Goal: Task Accomplishment & Management: Manage account settings

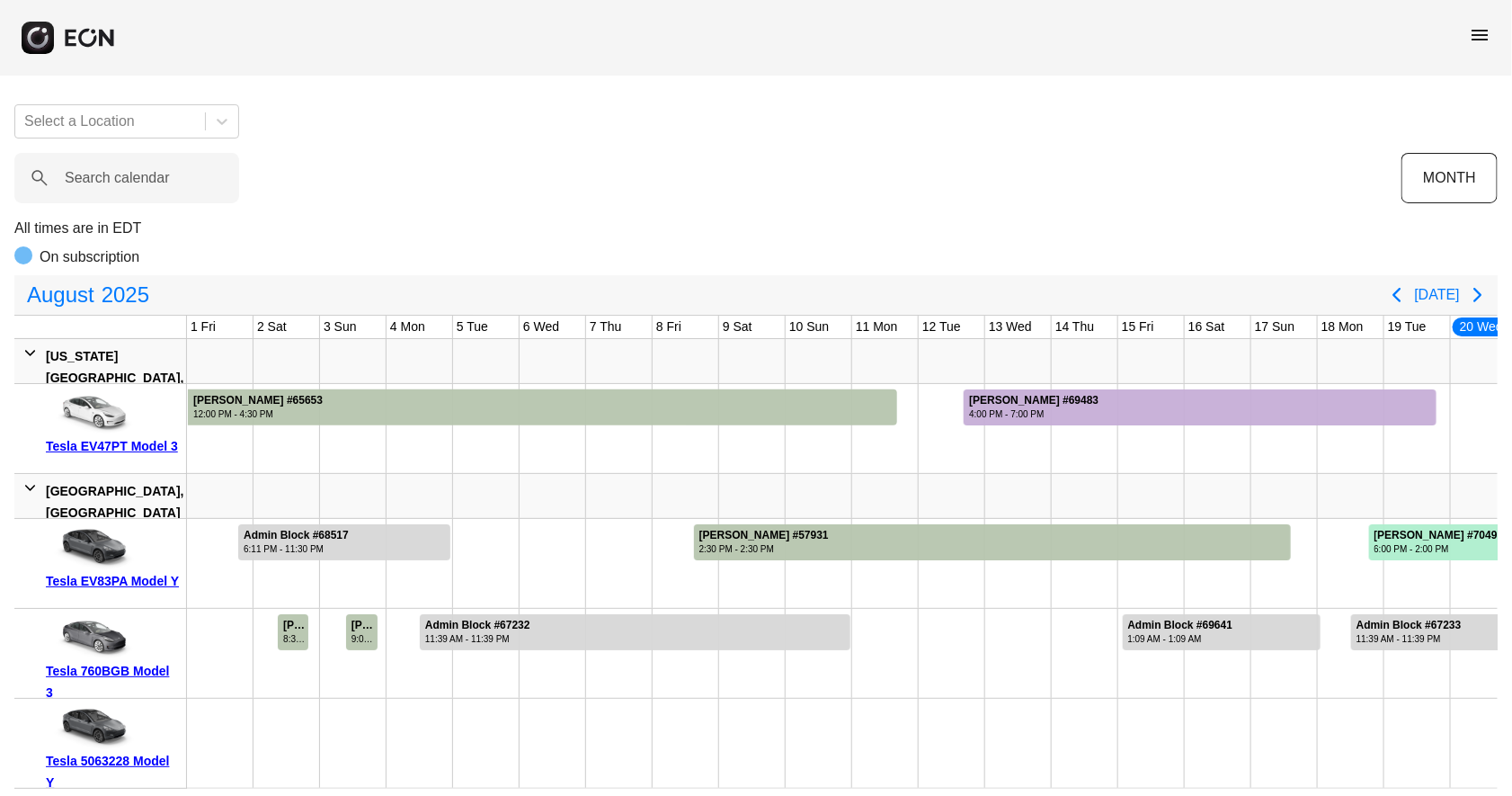
scroll to position [0, 750]
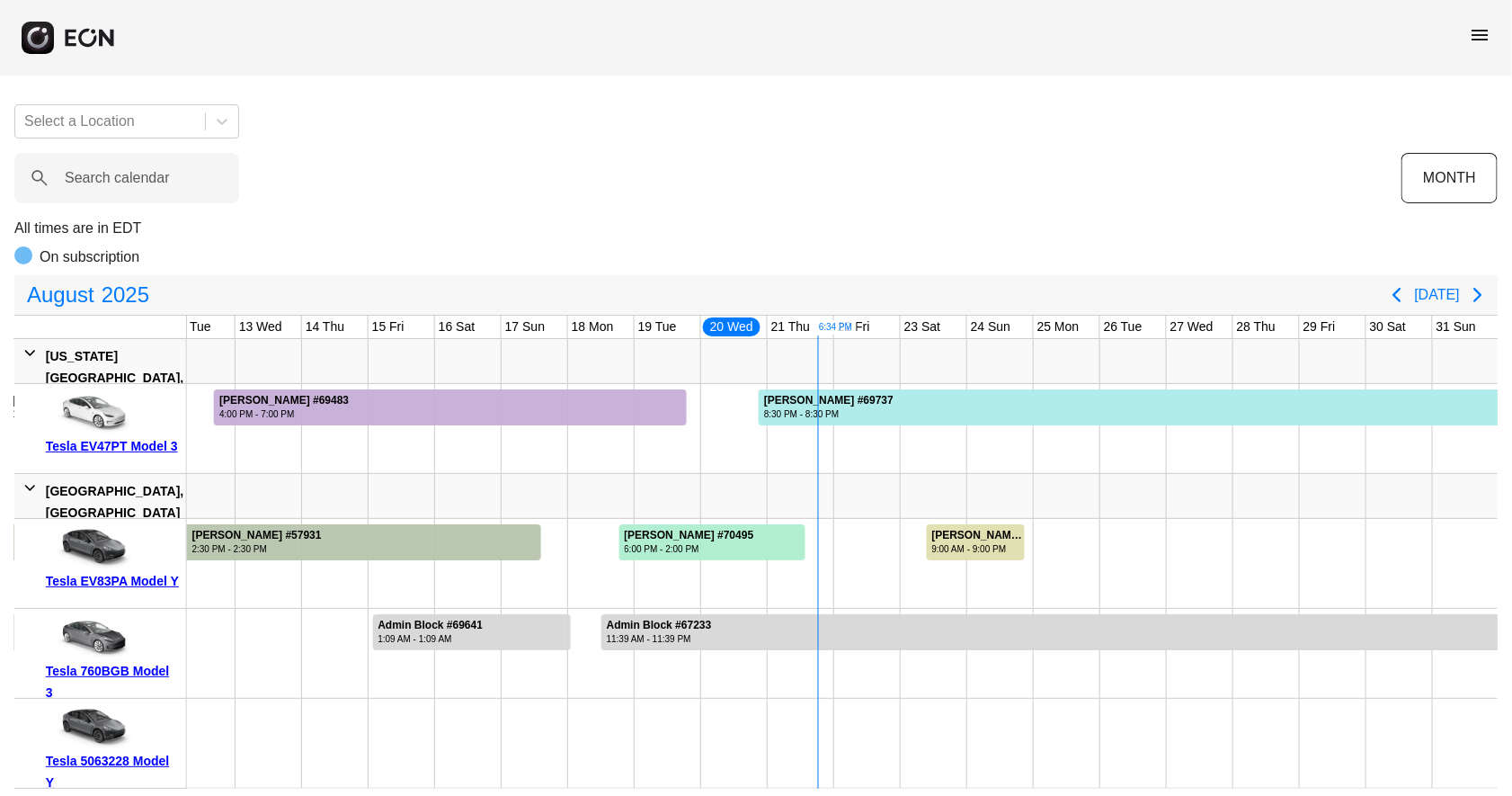
click at [1483, 37] on span "menu" at bounding box center [1480, 36] width 22 height 22
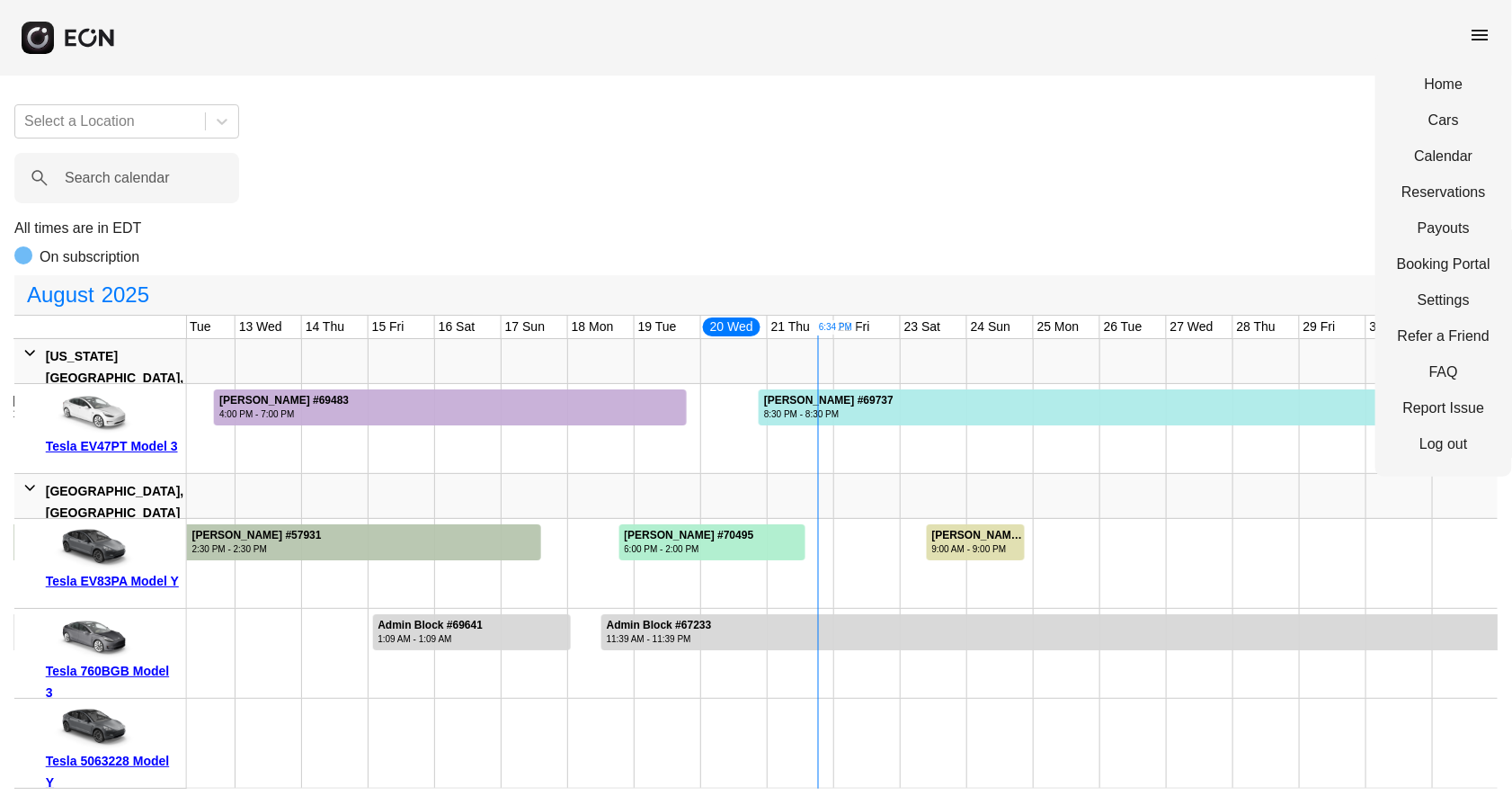
click at [1483, 37] on span "menu" at bounding box center [1480, 36] width 22 height 22
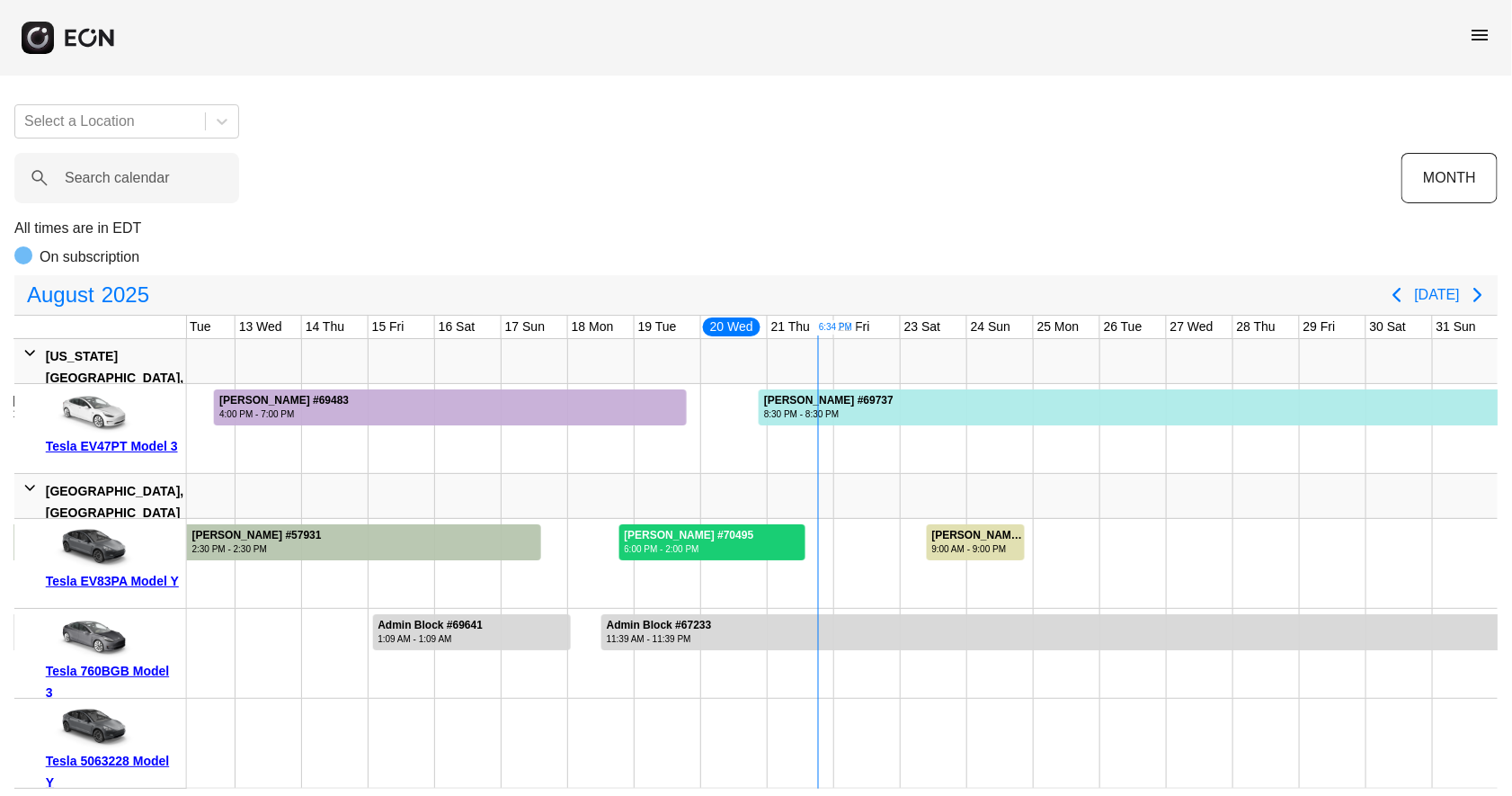
click at [776, 545] on div at bounding box center [713, 542] width 187 height 36
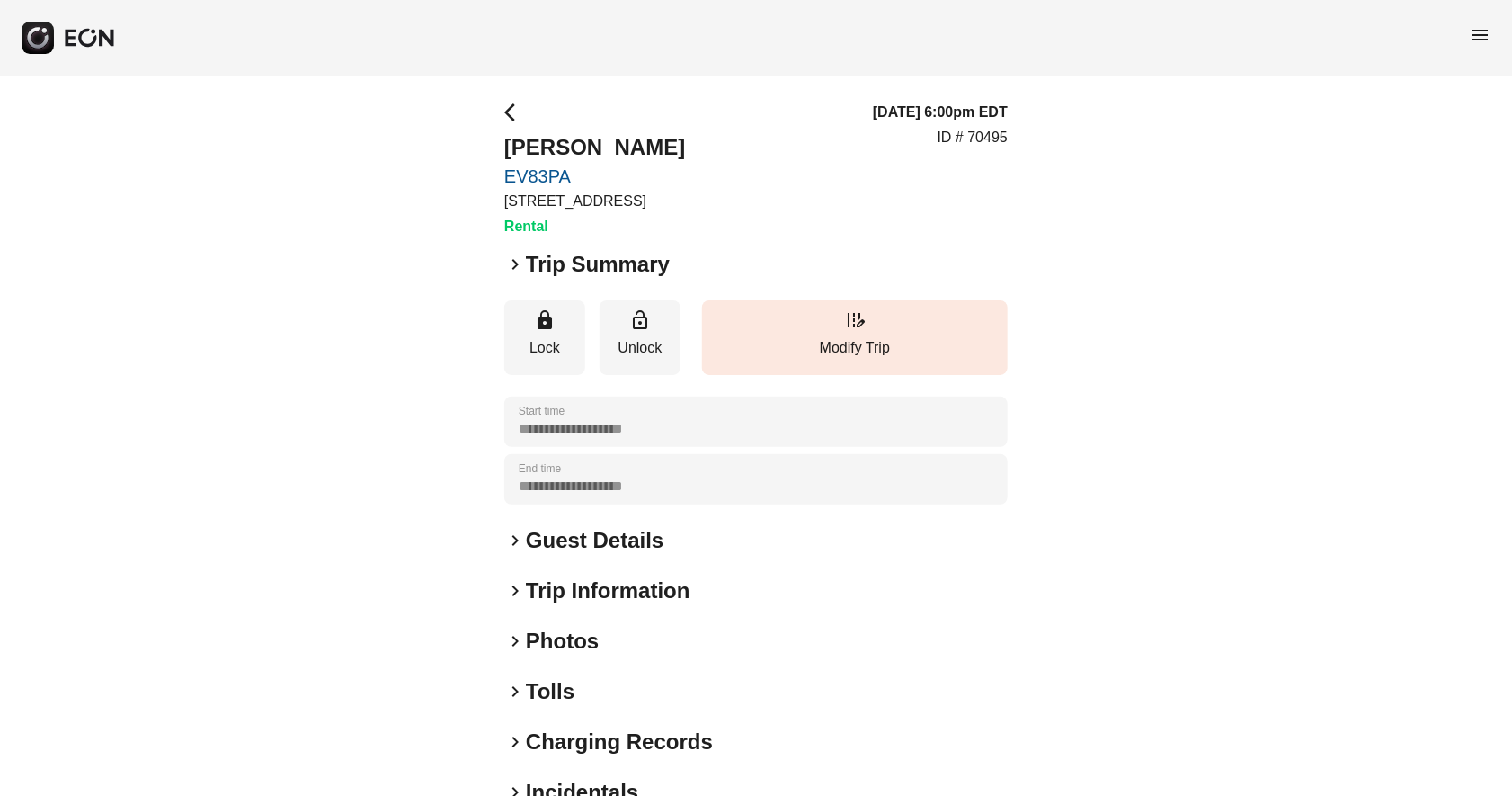
click at [521, 546] on span "keyboard_arrow_right" at bounding box center [515, 541] width 22 height 22
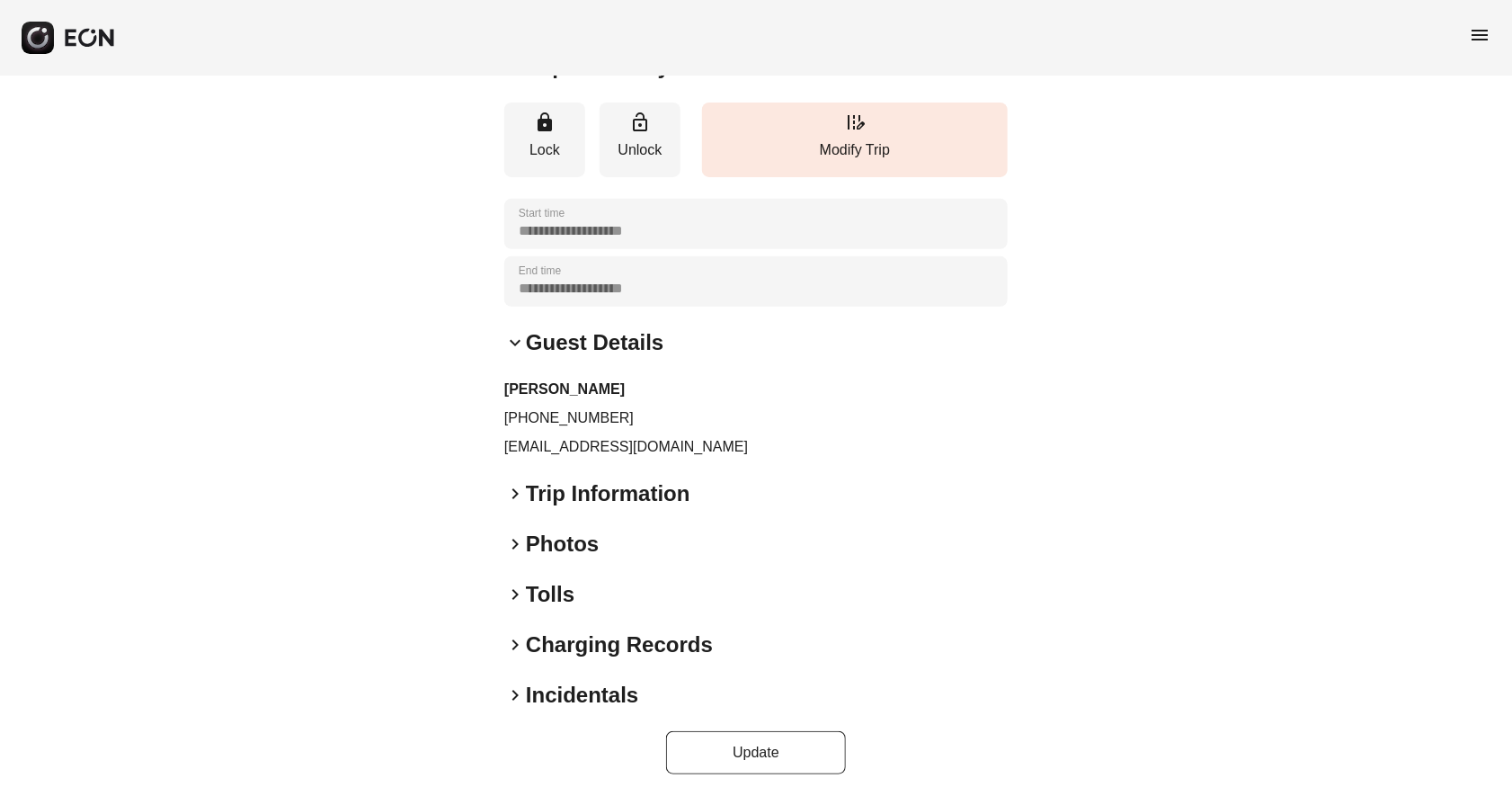
scroll to position [200, 0]
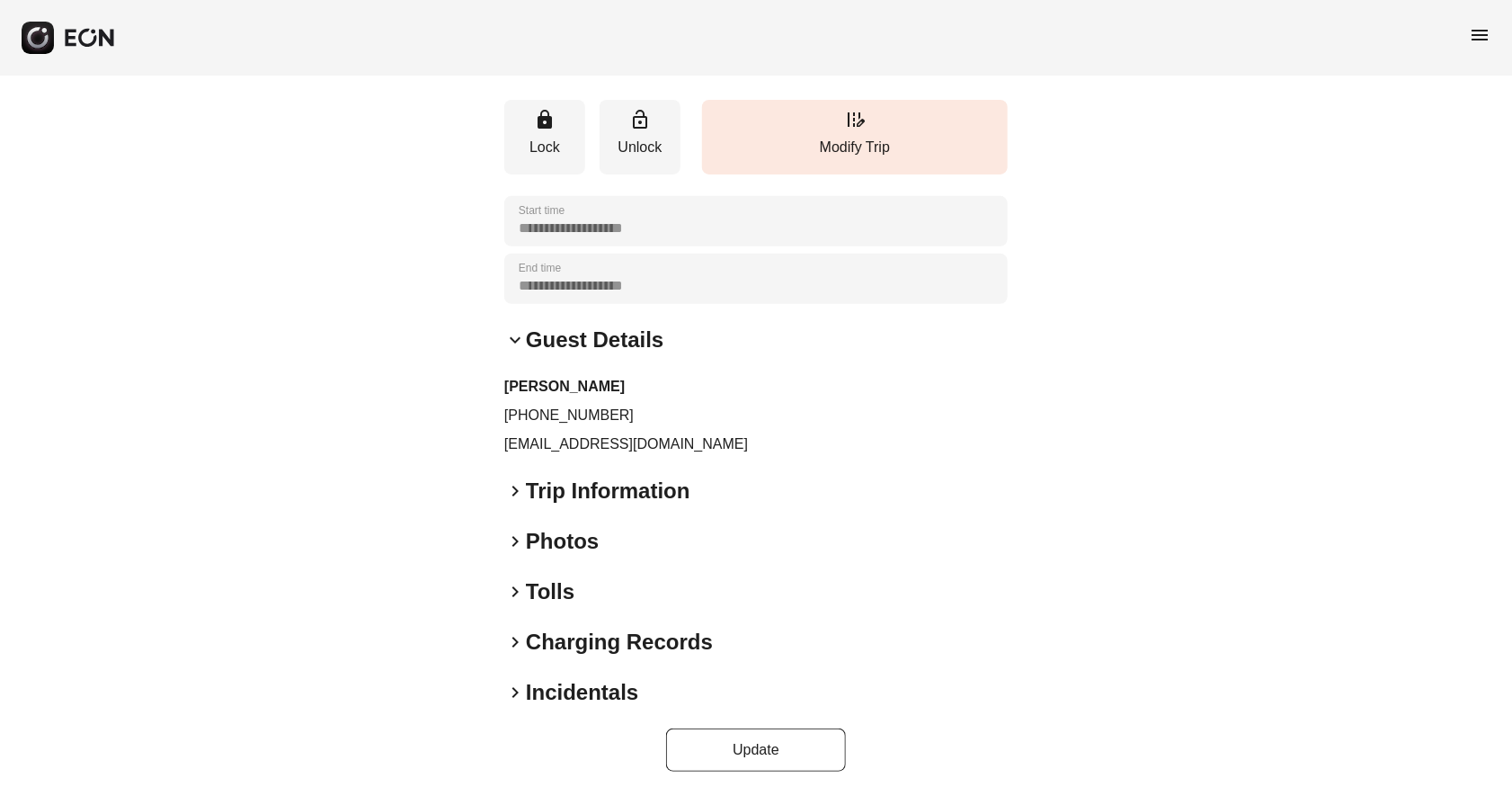
click at [510, 642] on span "keyboard_arrow_right" at bounding box center [515, 642] width 22 height 22
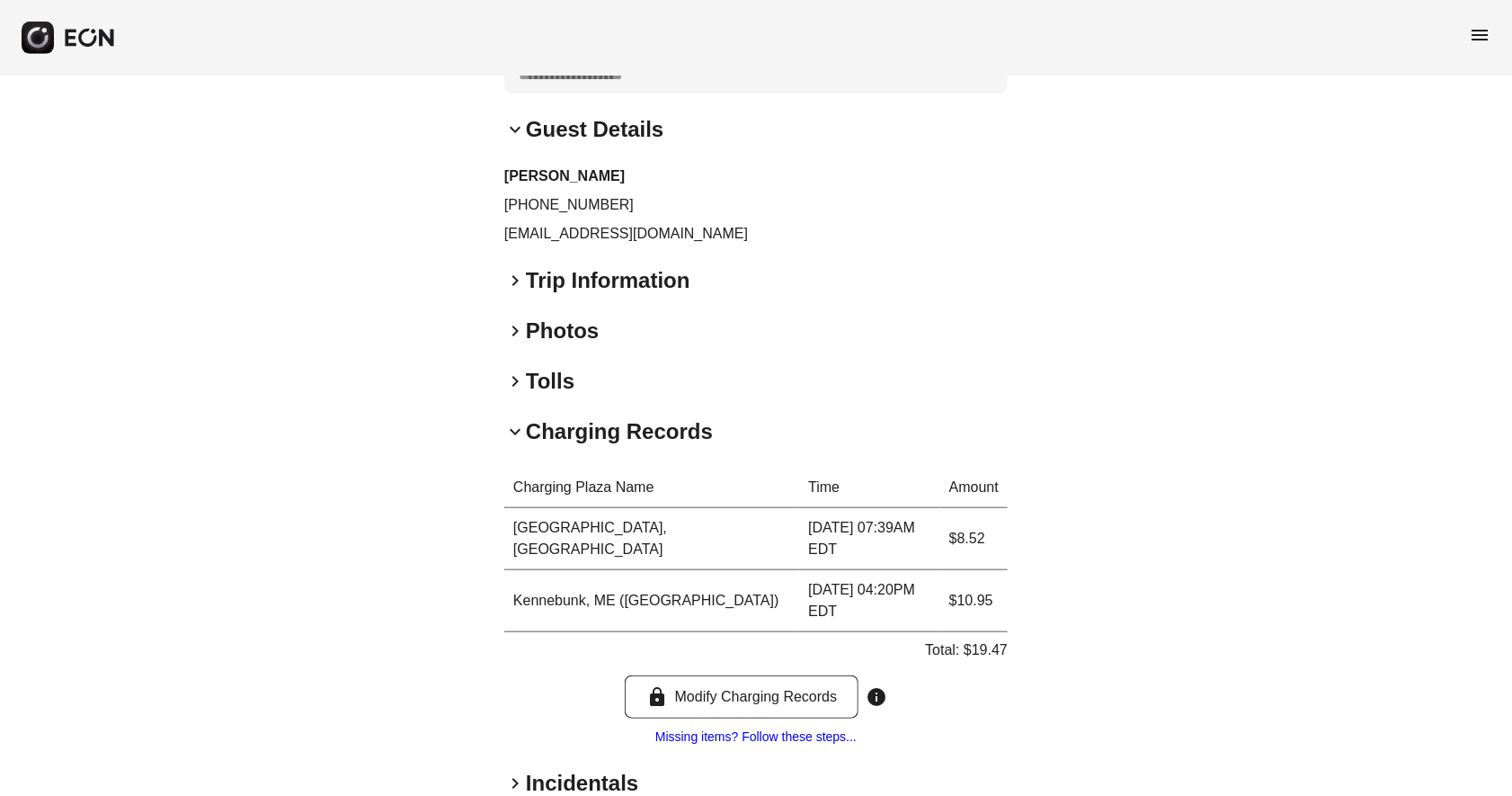
scroll to position [431, 0]
